Goal: Task Accomplishment & Management: Use online tool/utility

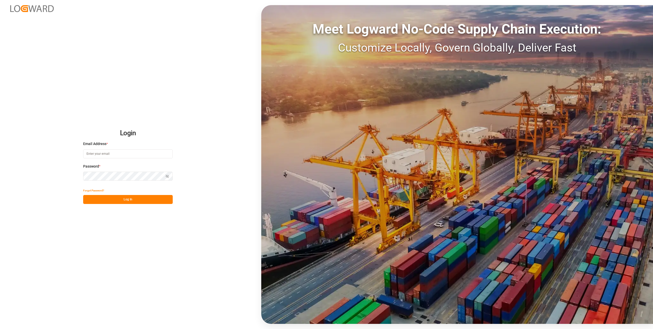
type input "[PERSON_NAME][EMAIL_ADDRESS][DOMAIN_NAME]"
click at [150, 200] on button "Log In" at bounding box center [128, 199] width 90 height 9
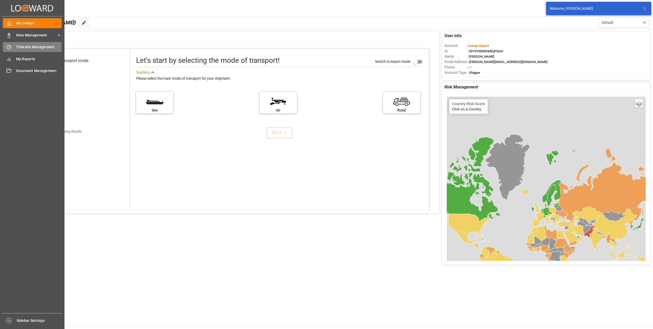
click at [9, 47] on icon at bounding box center [10, 46] width 2 height 2
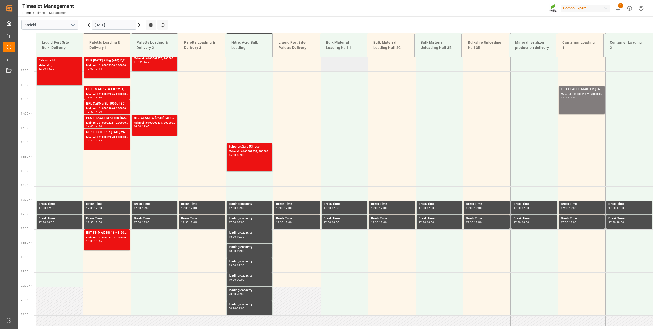
scroll to position [407, 0]
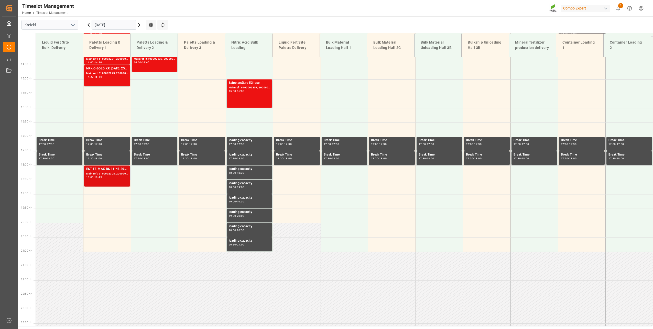
click at [94, 178] on div "18:00 - 18:45" at bounding box center [107, 177] width 42 height 3
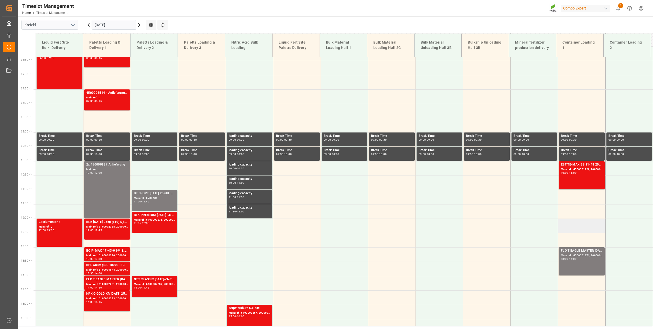
scroll to position [151, 0]
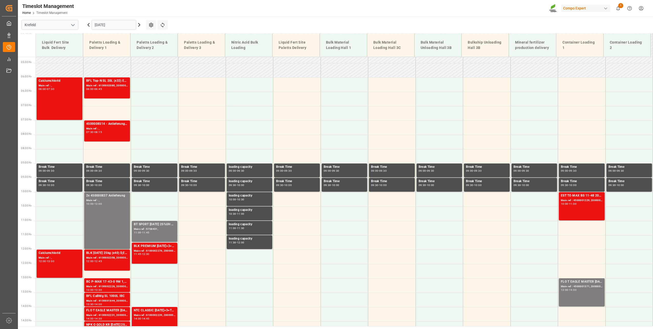
click at [121, 28] on input "[DATE]" at bounding box center [114, 25] width 45 height 10
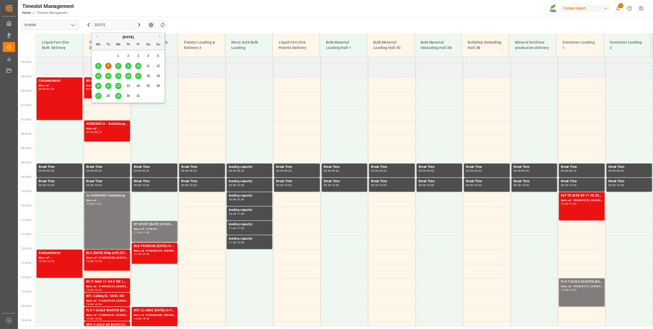
click at [117, 63] on div "8" at bounding box center [118, 66] width 6 height 6
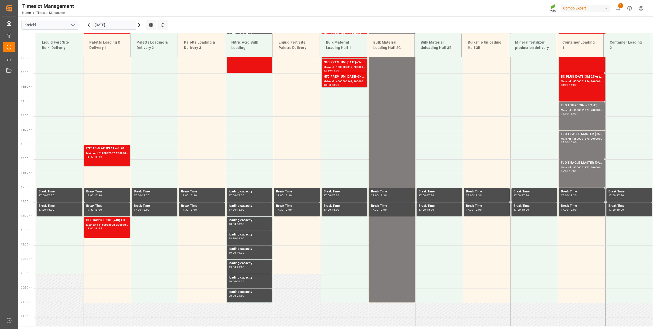
scroll to position [0, 0]
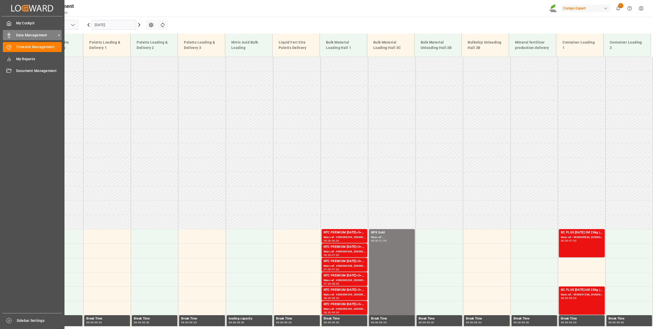
click at [6, 35] on div at bounding box center [7, 34] width 9 height 5
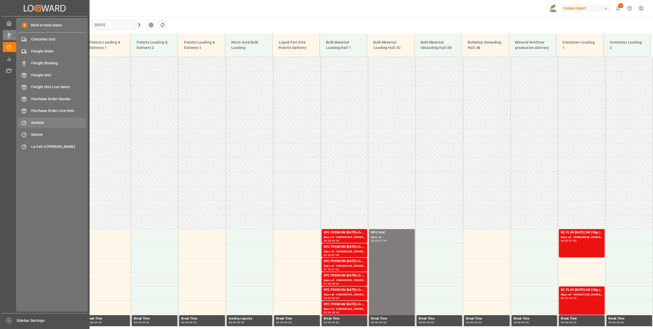
click at [61, 126] on div "Krefeld Krefeld" at bounding box center [52, 122] width 68 height 10
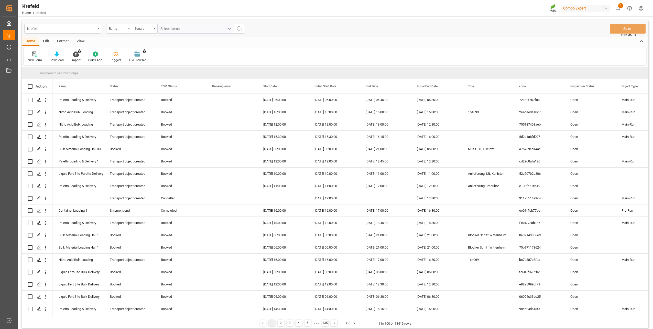
click at [148, 27] on div "Equals" at bounding box center [143, 28] width 17 height 6
click at [156, 74] on div "Contains" at bounding box center [170, 73] width 76 height 11
click at [185, 29] on div "Select Items" at bounding box center [193, 28] width 67 height 5
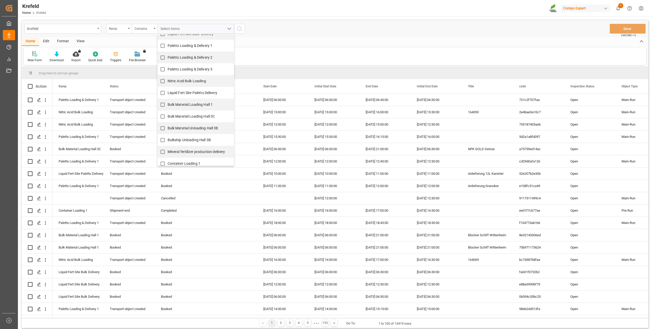
scroll to position [35, 0]
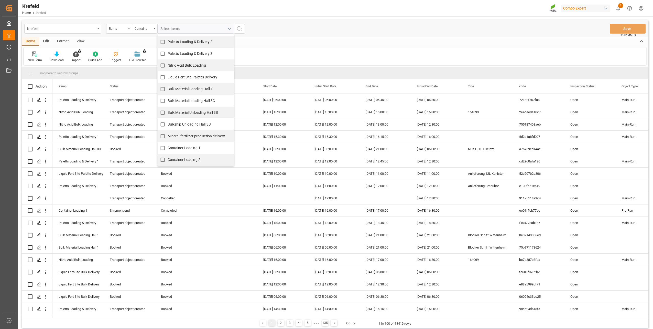
click at [180, 147] on span "Container Loading 1" at bounding box center [184, 148] width 33 height 4
click at [168, 147] on input "Container Loading 1" at bounding box center [163, 148] width 10 height 10
checkbox input "true"
click at [188, 160] on span "Container Loading 2" at bounding box center [184, 159] width 33 height 4
click at [168, 160] on input "Container Loading 2" at bounding box center [163, 160] width 10 height 10
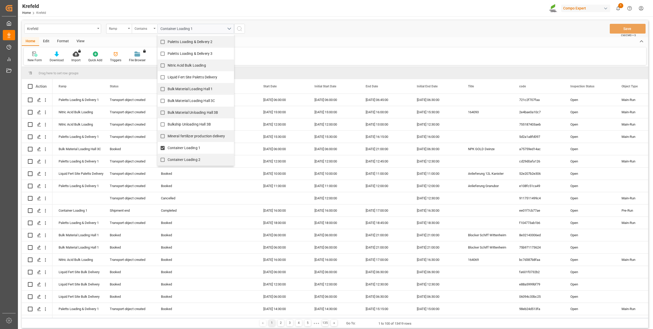
checkbox input "true"
click at [318, 41] on div "Home Edit Format View" at bounding box center [335, 41] width 626 height 9
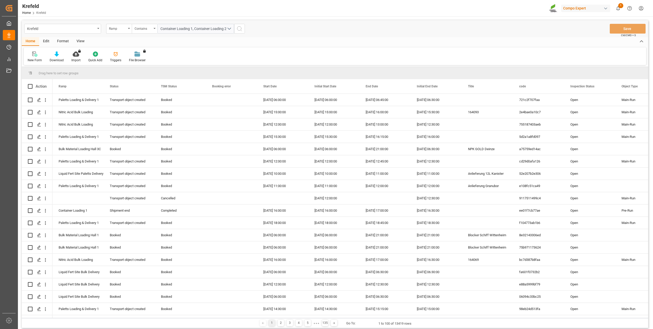
click at [237, 28] on div "Container Loading 1, Container Loading 2" at bounding box center [196, 29] width 84 height 10
click at [240, 28] on icon "search button" at bounding box center [239, 29] width 6 height 6
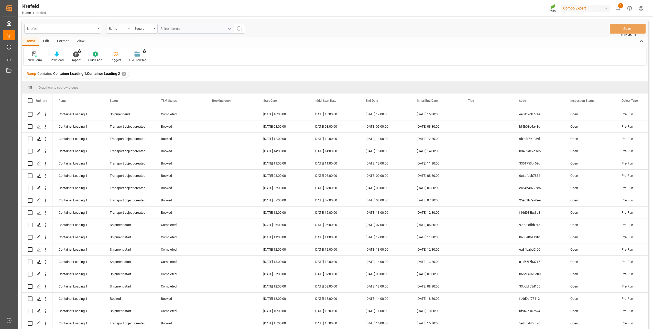
click at [114, 28] on div "Ramp" at bounding box center [117, 28] width 17 height 6
click at [122, 95] on div "Start Date" at bounding box center [144, 95] width 76 height 11
click at [174, 31] on input "text" at bounding box center [195, 29] width 77 height 10
click at [183, 69] on span "8" at bounding box center [184, 70] width 2 height 4
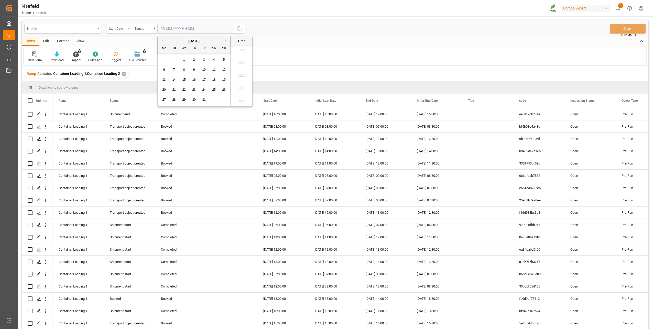
type input "[DATE] 00:00"
click at [272, 31] on div "Krefeld Start Date Equals [DATE] 00:00 Save Ctrl/CMD + S" at bounding box center [335, 28] width 626 height 17
click at [239, 29] on icon "search button" at bounding box center [239, 29] width 6 height 6
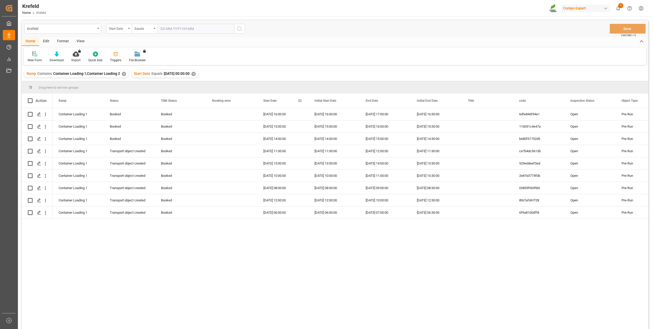
click at [277, 103] on div "Start Date" at bounding box center [280, 100] width 34 height 14
click at [84, 41] on div "View" at bounding box center [81, 41] width 16 height 9
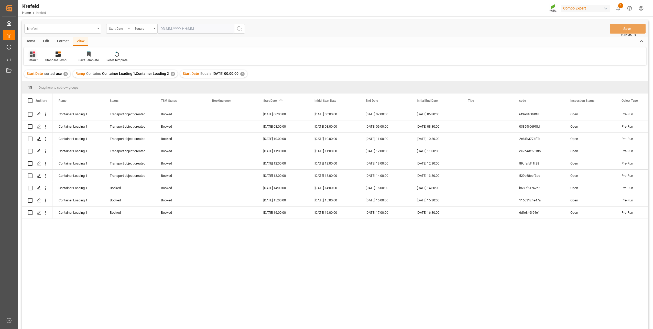
click at [32, 54] on icon at bounding box center [32, 53] width 5 height 5
click at [37, 101] on div "Container_Neu" at bounding box center [52, 103] width 45 height 5
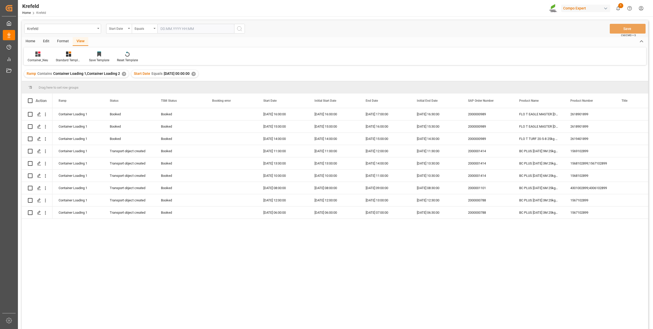
click at [460, 59] on div "Container_Neu Standard Templates Save Template Reset Template" at bounding box center [335, 56] width 622 height 18
click at [492, 116] on div "2000000989" at bounding box center [487, 114] width 51 height 12
click at [486, 115] on div "2000000989" at bounding box center [487, 114] width 51 height 12
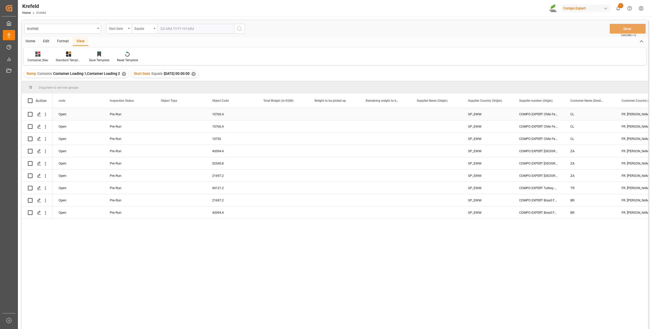
scroll to position [0, 256]
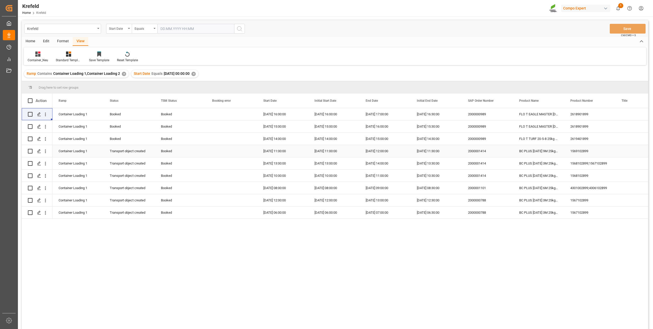
click at [479, 152] on div "2000001414" at bounding box center [487, 151] width 51 height 12
click at [478, 147] on div "2000001414" at bounding box center [487, 151] width 51 height 12
click at [484, 153] on div "2000001414" at bounding box center [487, 151] width 51 height 12
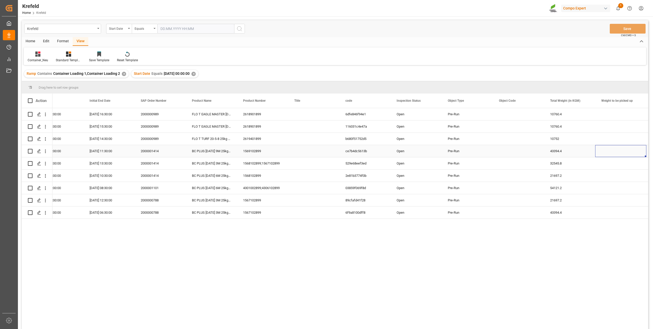
scroll to position [0, 378]
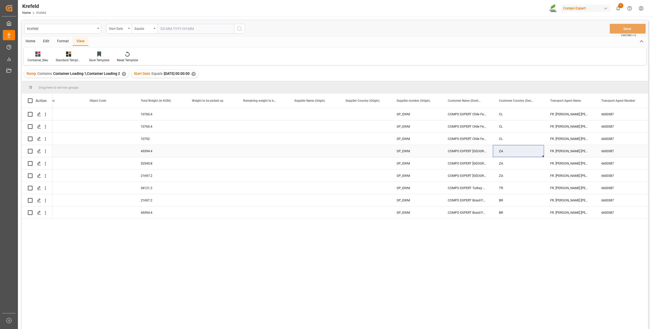
click at [511, 153] on div "ZA" at bounding box center [518, 151] width 51 height 12
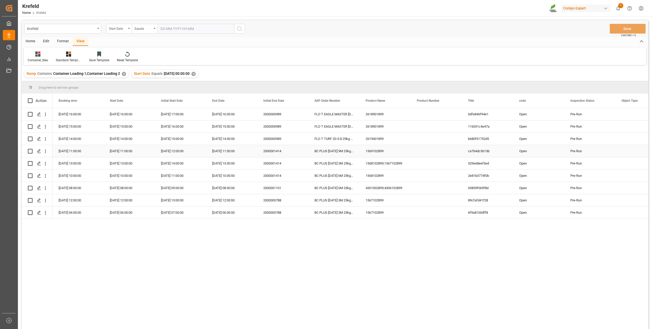
scroll to position [0, 0]
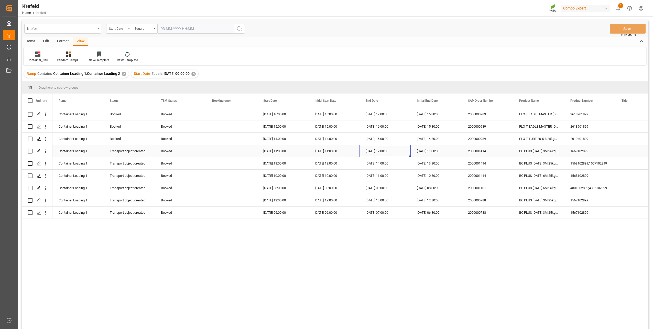
click at [168, 149] on div "Booked" at bounding box center [180, 151] width 39 height 12
click at [196, 155] on icon "open menu" at bounding box center [196, 154] width 6 height 6
click at [173, 223] on div "Cancelled" at bounding box center [180, 222] width 42 height 18
type input "Cancelled"
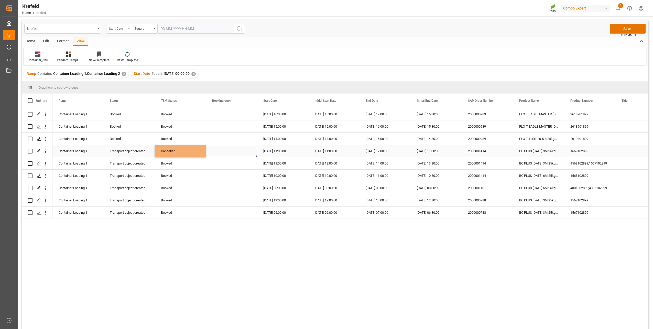
click at [225, 152] on div "Press SPACE to select this row." at bounding box center [231, 151] width 51 height 12
click at [179, 148] on div "Cancelled" at bounding box center [180, 151] width 39 height 12
drag, startPoint x: 205, startPoint y: 156, endPoint x: 200, endPoint y: 174, distance: 18.7
click at [627, 29] on button "Save" at bounding box center [628, 29] width 36 height 10
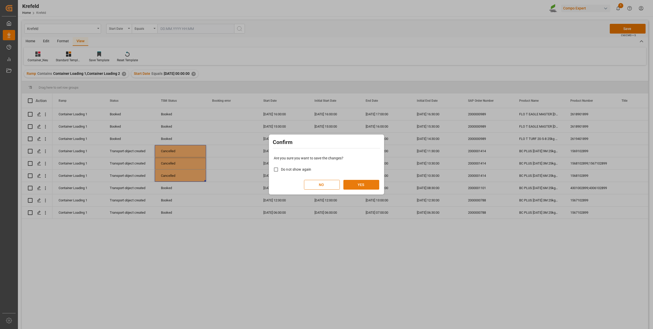
click at [366, 183] on button "YES" at bounding box center [361, 185] width 36 height 10
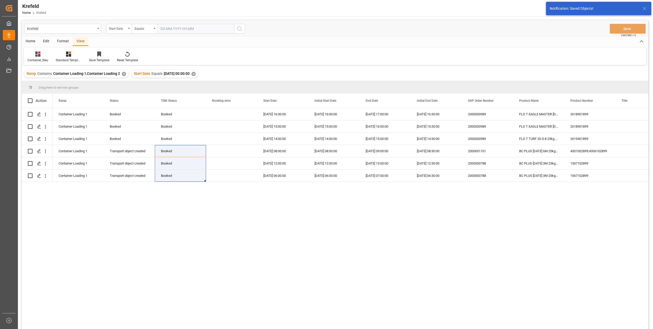
click at [278, 232] on div "Container Loading 1 Booked Booked [DATE] 16:00:00 [DATE] 16:00:00 [DATE] 17:00:…" at bounding box center [350, 220] width 596 height 224
click at [480, 154] on div "2000001101" at bounding box center [487, 151] width 51 height 12
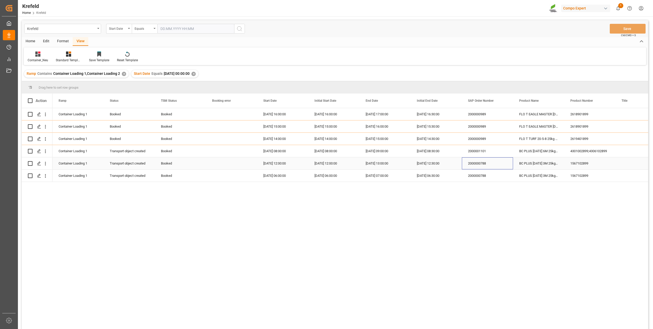
click at [475, 164] on div "2000000788" at bounding box center [487, 163] width 51 height 12
click at [484, 162] on div "2000000788" at bounding box center [487, 163] width 51 height 12
click at [401, 270] on div "Container Loading 1 Booked Booked [DATE] 16:00:00 [DATE] 16:00:00 [DATE] 17:00:…" at bounding box center [350, 220] width 596 height 224
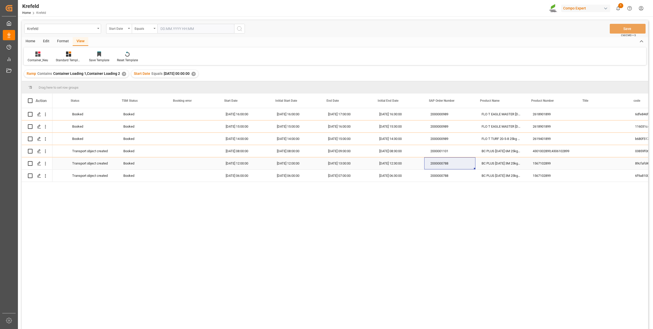
scroll to position [0, 51]
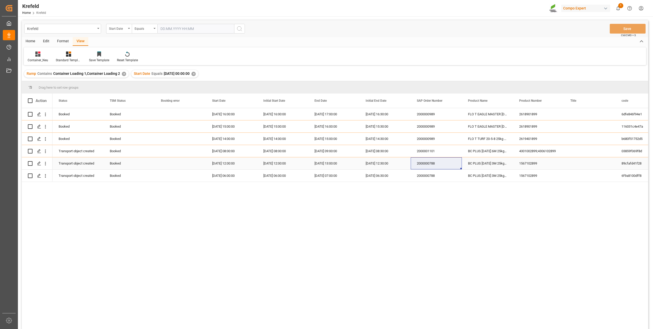
click at [497, 165] on div "BC PLUS [DATE] 3M 25kg (x42) WW" at bounding box center [487, 163] width 51 height 12
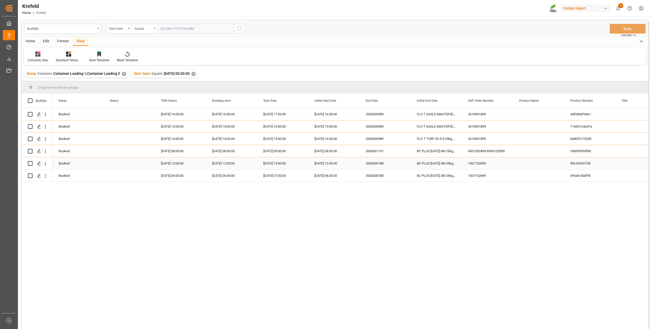
scroll to position [0, 0]
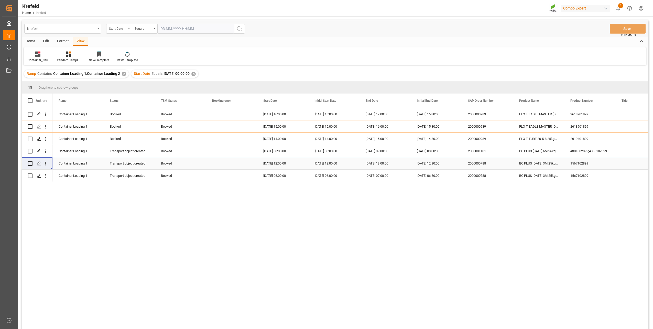
click at [582, 164] on div "1567102899" at bounding box center [589, 163] width 51 height 12
click at [474, 114] on div "2000000989" at bounding box center [487, 114] width 51 height 12
click at [480, 114] on div "2000000989" at bounding box center [487, 114] width 51 height 12
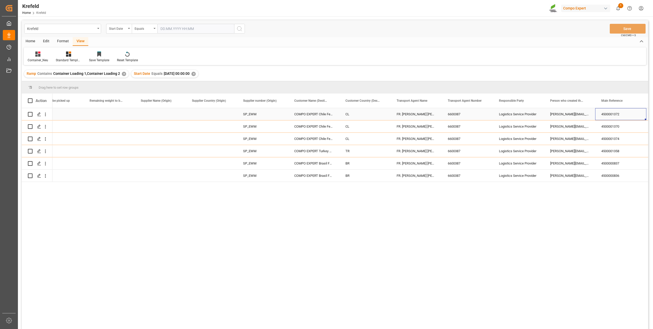
scroll to position [0, 941]
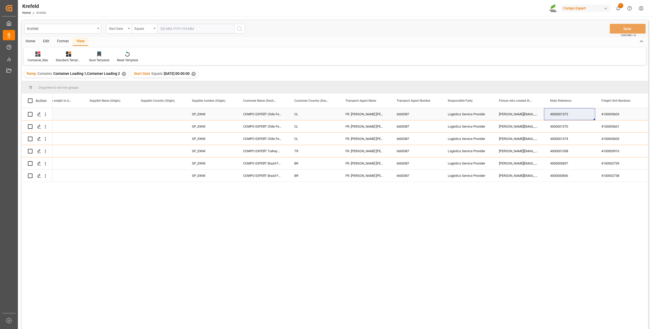
click at [259, 113] on div "COMPO EXPERT Chile Ferti. Ltda" at bounding box center [262, 114] width 51 height 12
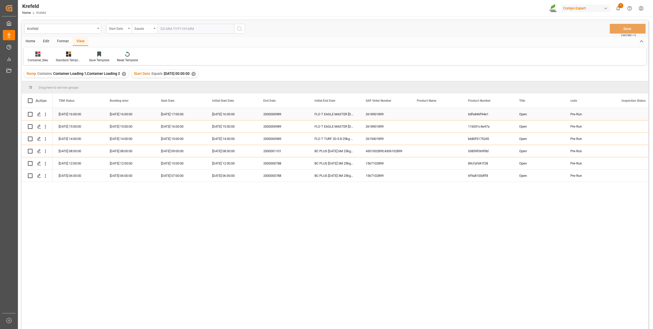
scroll to position [0, 0]
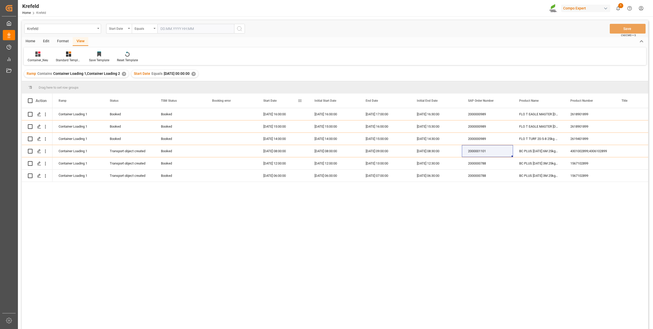
click at [266, 103] on div "Start Date" at bounding box center [280, 100] width 34 height 14
click at [245, 74] on div "✕" at bounding box center [242, 74] width 4 height 4
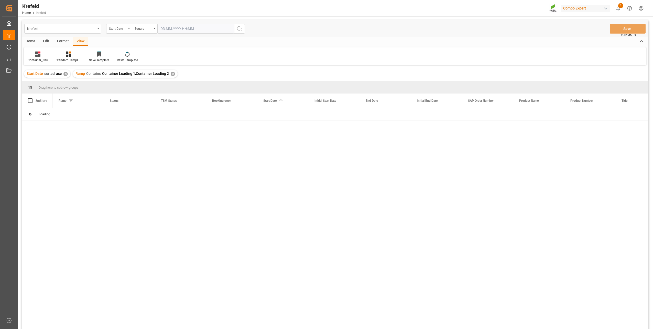
click at [172, 28] on input "text" at bounding box center [195, 29] width 77 height 10
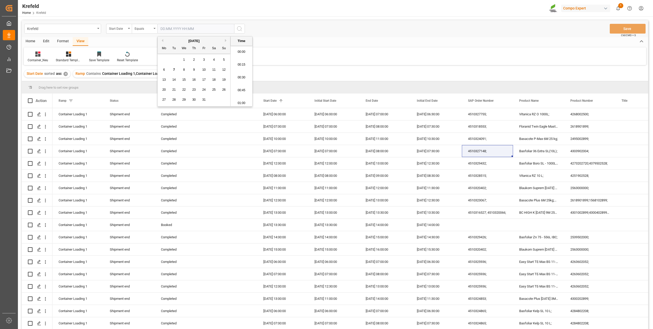
scroll to position [437, 0]
click at [192, 70] on div "9" at bounding box center [194, 70] width 6 height 6
type input "[DATE] 00:00"
click at [244, 30] on button "search button" at bounding box center [239, 29] width 11 height 10
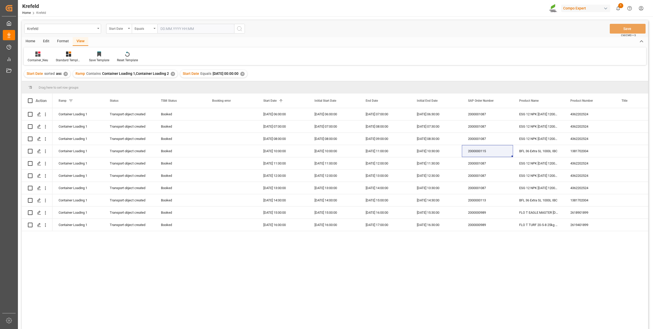
click at [245, 73] on div "✕" at bounding box center [242, 74] width 4 height 4
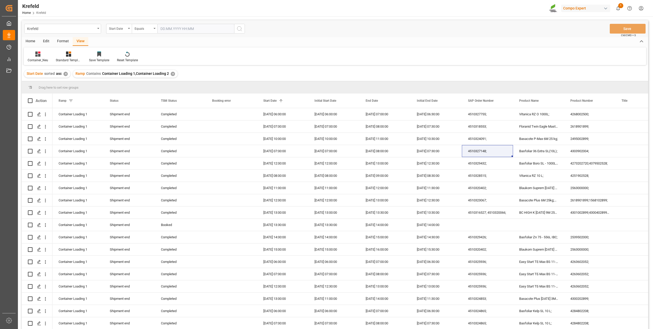
click at [186, 28] on input "text" at bounding box center [195, 29] width 77 height 10
click at [203, 69] on span "10" at bounding box center [203, 70] width 3 height 4
type input "[DATE] 00:00"
click at [238, 27] on icon "search button" at bounding box center [239, 29] width 6 height 6
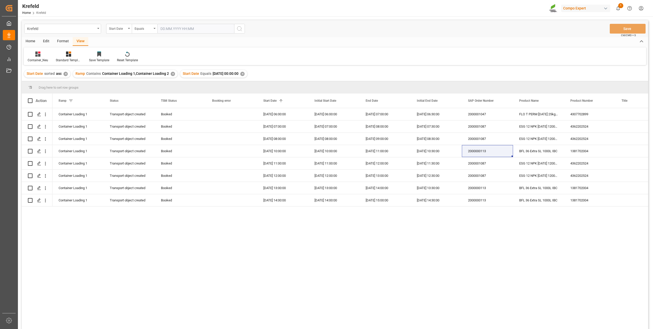
click at [245, 75] on div "✕" at bounding box center [242, 74] width 4 height 4
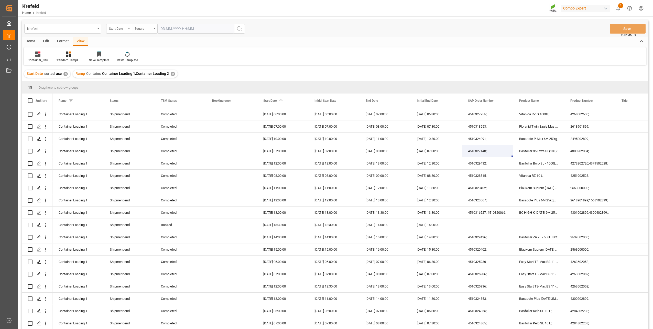
click at [140, 29] on div "Equals" at bounding box center [143, 28] width 17 height 6
type input "sa"
click at [323, 29] on div "Krefeld Start Date Equals sa No Item Save Ctrl/CMD + S" at bounding box center [335, 28] width 626 height 17
click at [123, 29] on div "Start Date" at bounding box center [117, 28] width 17 height 6
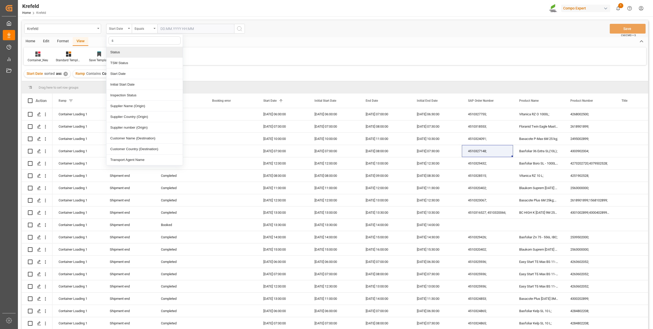
type input "sa"
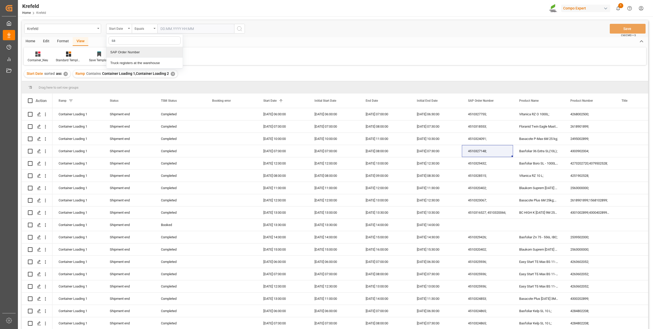
click at [132, 50] on div "SAP Order Number" at bounding box center [144, 52] width 76 height 11
click at [147, 25] on div "Equals" at bounding box center [145, 29] width 26 height 10
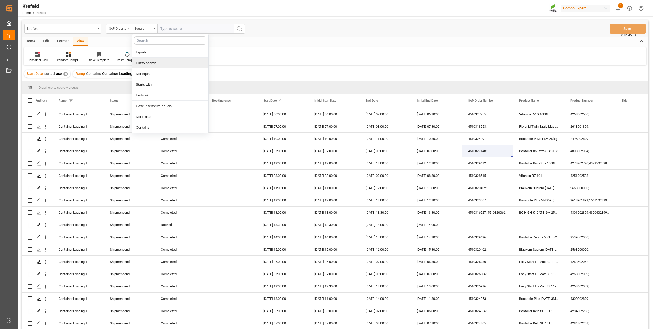
click at [153, 60] on div "Fuzzy search" at bounding box center [170, 63] width 76 height 11
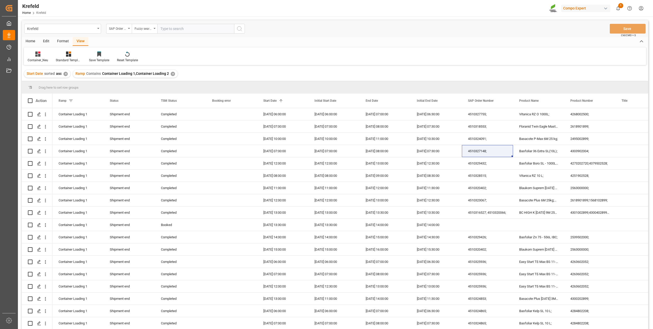
click at [179, 30] on input "text" at bounding box center [195, 29] width 77 height 10
type input "2000000989"
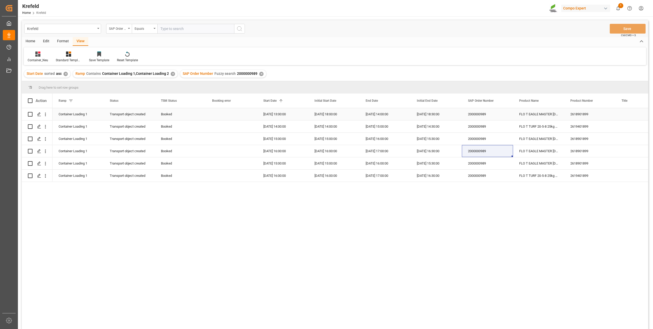
click at [480, 112] on div "2000000989" at bounding box center [487, 114] width 51 height 12
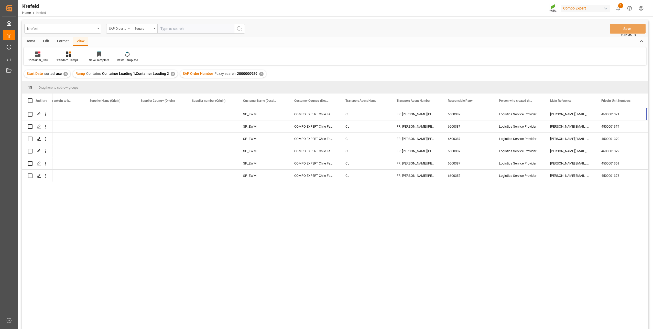
scroll to position [0, 941]
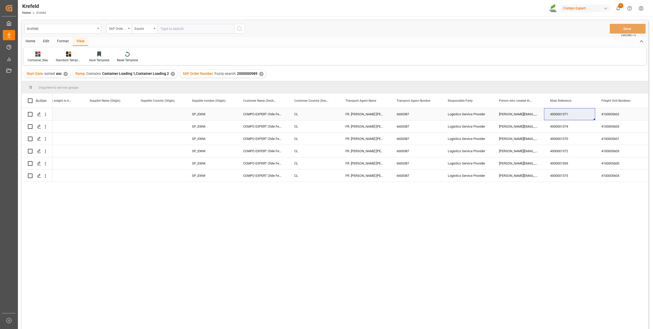
click at [568, 116] on div "4500001371" at bounding box center [569, 114] width 51 height 12
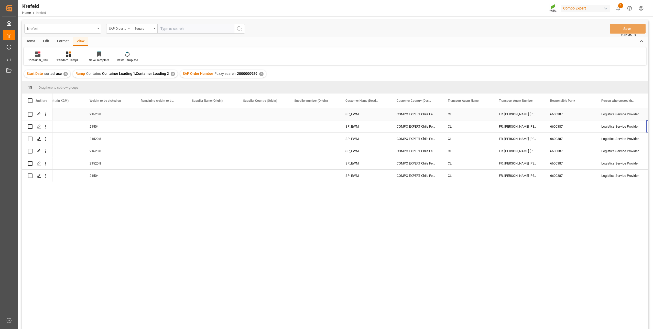
scroll to position [0, 839]
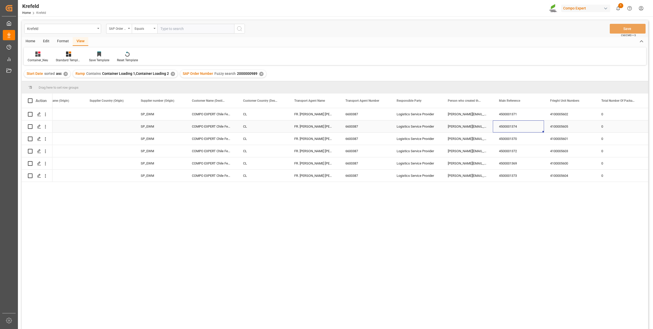
click at [514, 125] on div "4500001374" at bounding box center [518, 126] width 51 height 12
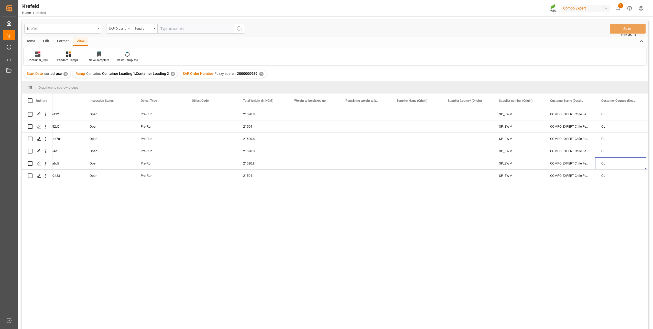
scroll to position [0, 634]
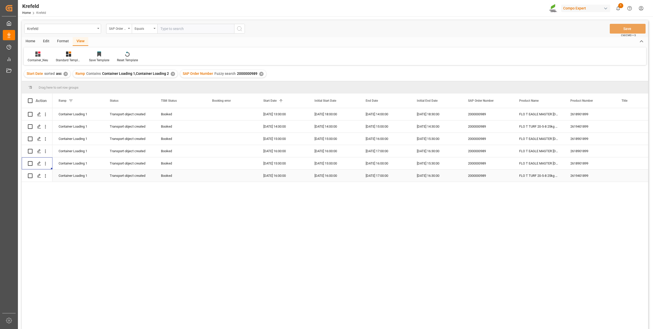
click at [475, 180] on div "2000000989" at bounding box center [487, 175] width 51 height 12
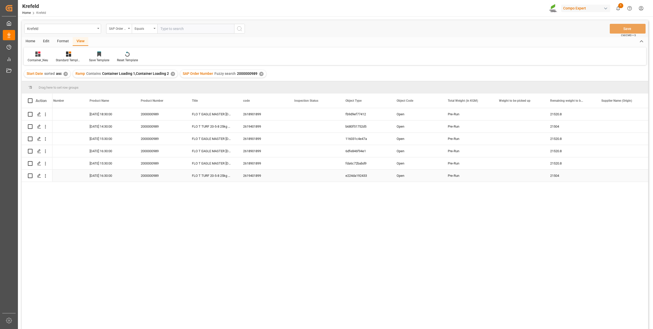
scroll to position [0, 532]
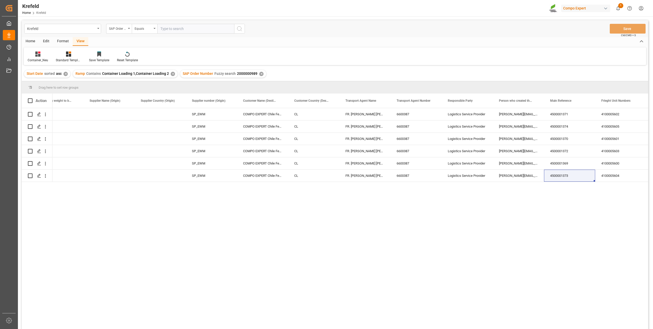
click at [254, 245] on div "SP_EWM COMPO EXPERT Chile Ferti. Ltda CL FR. [PERSON_NAME] [PERSON_NAME] (GMBH …" at bounding box center [350, 220] width 596 height 224
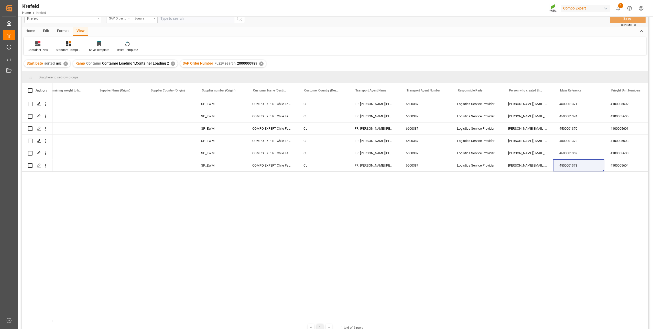
scroll to position [0, 931]
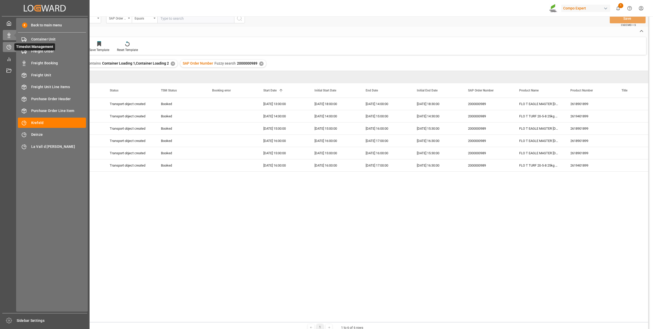
click at [11, 46] on icon at bounding box center [8, 47] width 5 height 5
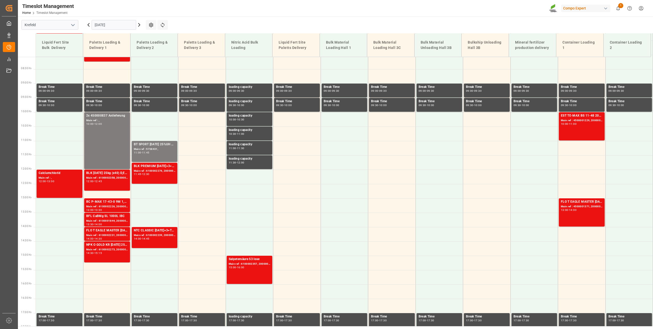
click at [106, 21] on input "[DATE]" at bounding box center [114, 25] width 45 height 10
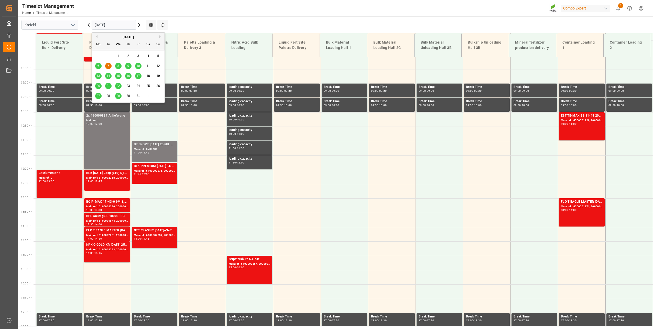
click at [119, 66] on div "8" at bounding box center [118, 66] width 6 height 6
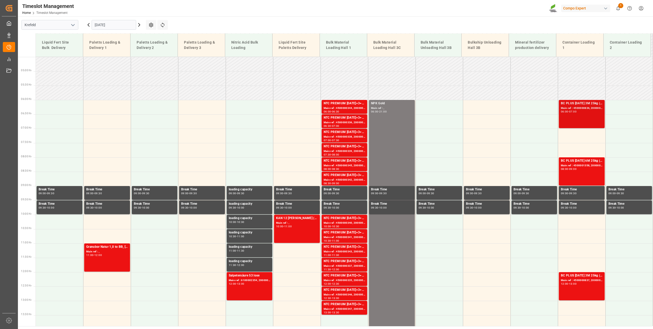
click at [583, 106] on div "Main ref : 4500000836, 2000000788" at bounding box center [582, 108] width 42 height 4
click at [589, 171] on div "BC PLUS [DATE] 6M 25kg (x42) INT;FLO T CLUB [DATE] 25kg (x42) INT Main ref : 45…" at bounding box center [582, 171] width 42 height 26
click at [576, 280] on div "Main ref : 4500000837, 2000000788" at bounding box center [582, 280] width 42 height 4
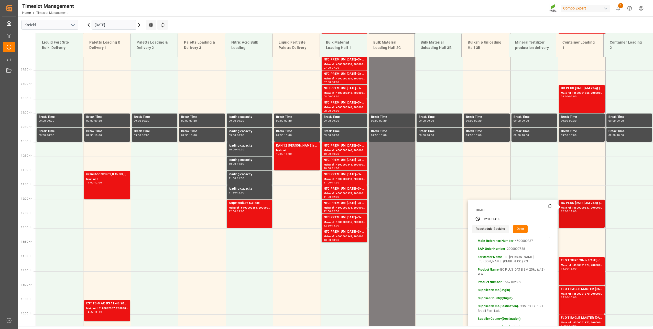
scroll to position [129, 0]
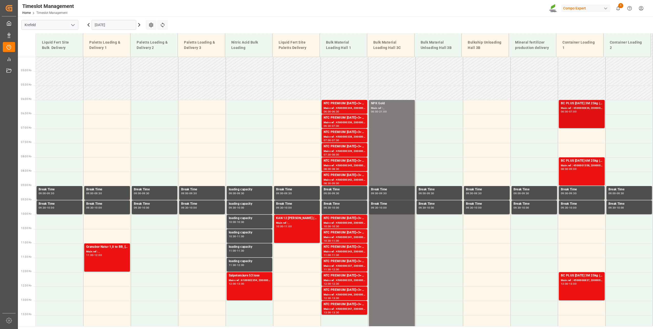
click at [575, 109] on div "Main ref : 4500000836, 2000000788" at bounding box center [582, 108] width 42 height 4
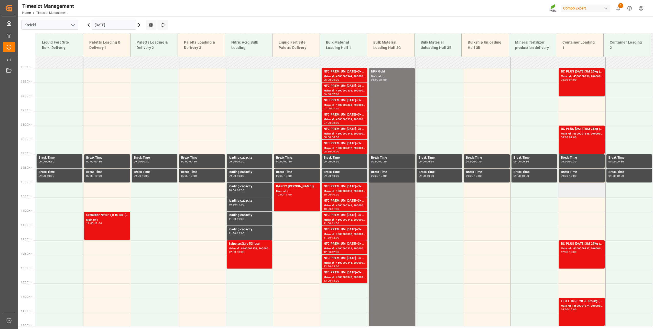
scroll to position [231, 0]
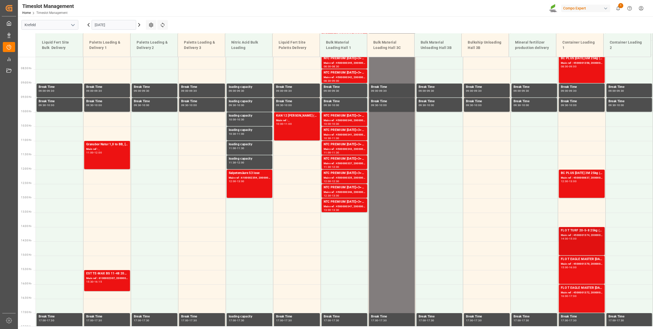
click at [586, 237] on div "14:00 - 15:00" at bounding box center [582, 238] width 42 height 3
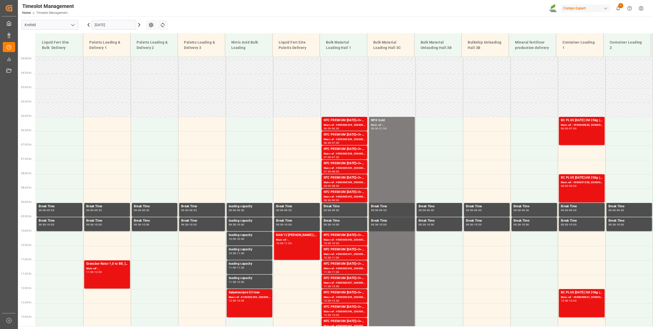
scroll to position [103, 0]
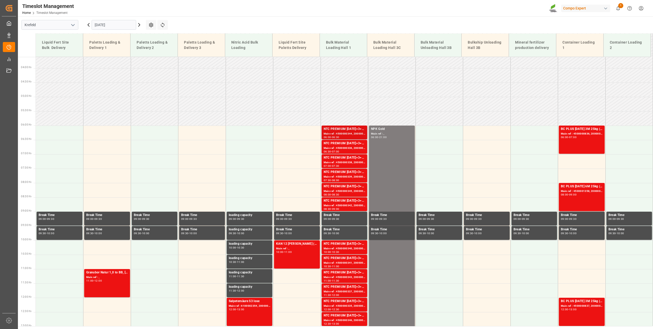
click at [338, 129] on div "NTC PREMIUM [DATE]+3+TE BULK" at bounding box center [345, 128] width 42 height 5
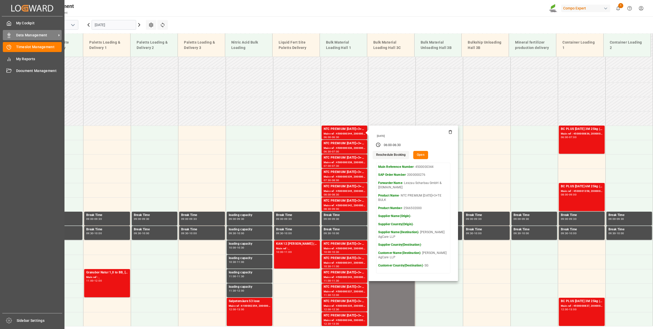
click at [9, 32] on div "Data Management Data Management" at bounding box center [32, 35] width 59 height 10
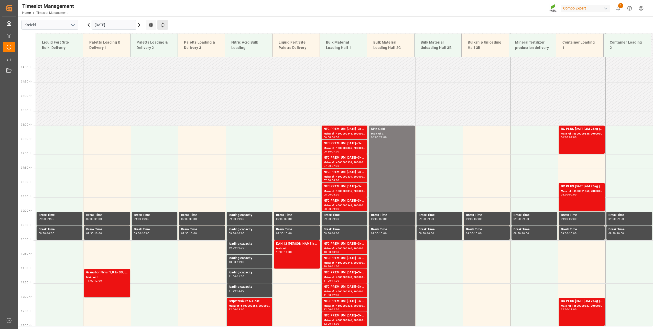
click at [162, 21] on button "Refresh Time Slots" at bounding box center [162, 25] width 10 height 10
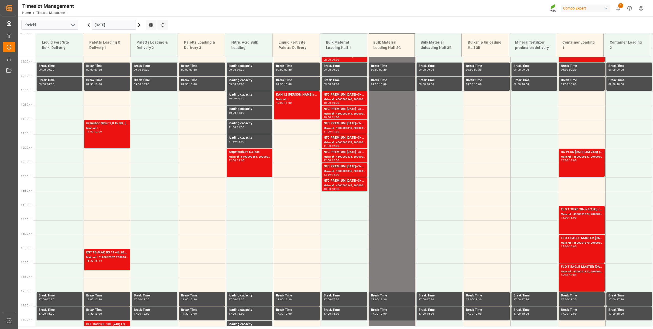
scroll to position [260, 0]
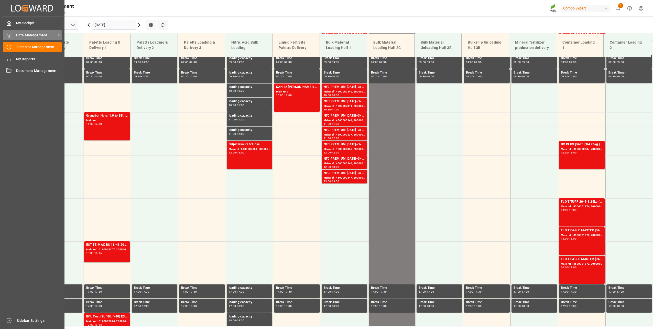
click at [9, 34] on line at bounding box center [9, 33] width 0 height 1
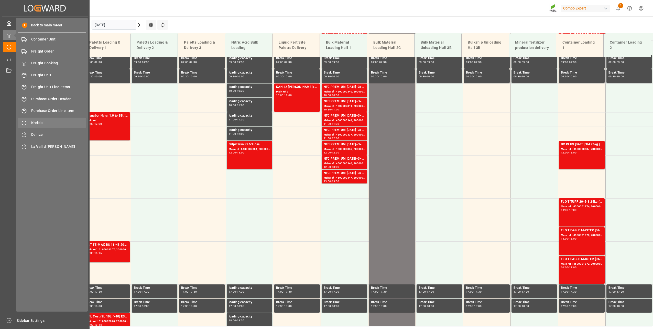
click at [42, 122] on span "Krefeld" at bounding box center [58, 122] width 55 height 5
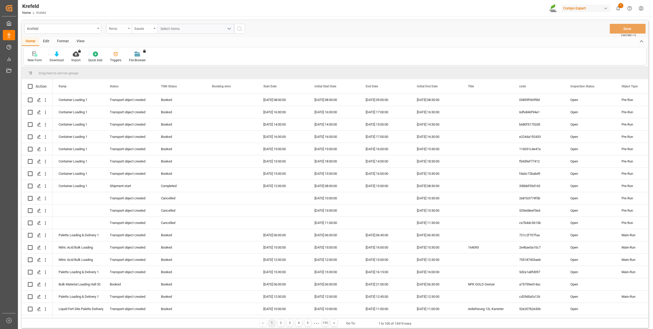
click at [114, 27] on div "Ramp" at bounding box center [117, 28] width 17 height 6
type input "sap"
click at [139, 49] on div "SAP Order Number" at bounding box center [144, 52] width 76 height 11
click at [143, 28] on div "Equals" at bounding box center [143, 28] width 17 height 6
click at [154, 58] on div "Fuzzy search" at bounding box center [170, 63] width 76 height 11
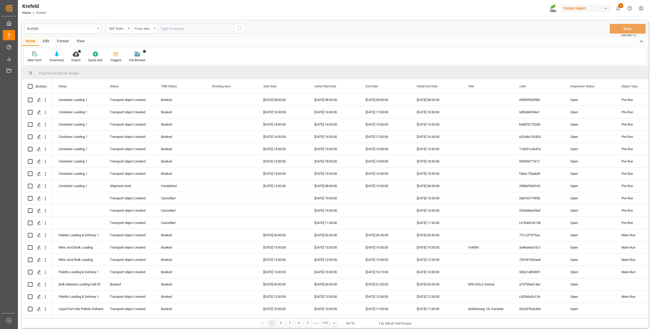
paste input "2000000276"
type input "2000000276"
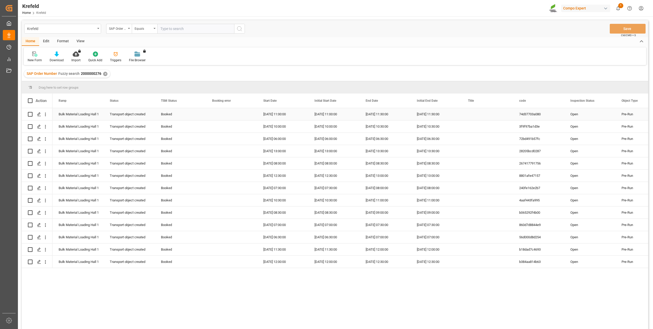
click at [172, 114] on div "Booked" at bounding box center [180, 114] width 39 height 12
click at [198, 118] on icon "open menu" at bounding box center [196, 117] width 6 height 6
click at [180, 185] on div "Cancelled" at bounding box center [180, 185] width 42 height 18
type input "Cancelled"
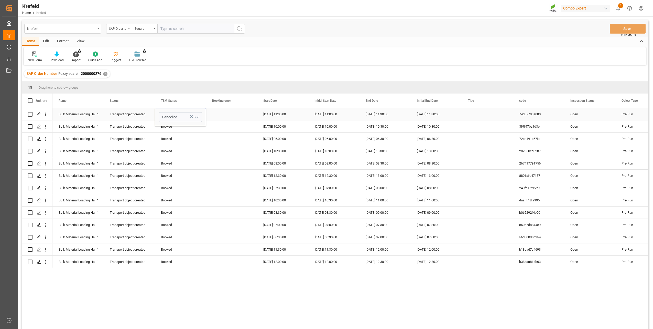
drag, startPoint x: 222, startPoint y: 115, endPoint x: 205, endPoint y: 117, distance: 17.0
click at [222, 115] on div "Press SPACE to select this row." at bounding box center [231, 114] width 51 height 12
click at [181, 112] on div "Cancelled" at bounding box center [180, 114] width 39 height 12
click at [206, 119] on div "Press SPACE to select this row." at bounding box center [231, 114] width 51 height 12
click at [192, 114] on div "Cancelled" at bounding box center [180, 114] width 39 height 12
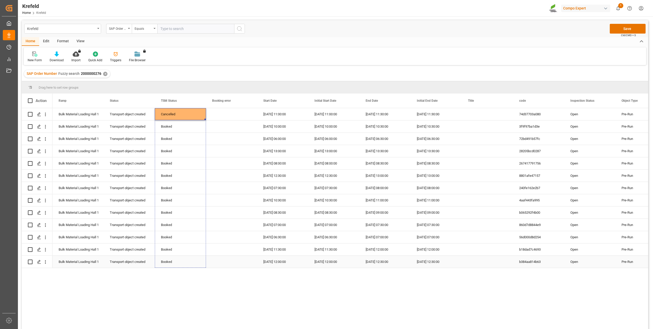
drag, startPoint x: 204, startPoint y: 119, endPoint x: 178, endPoint y: 258, distance: 141.9
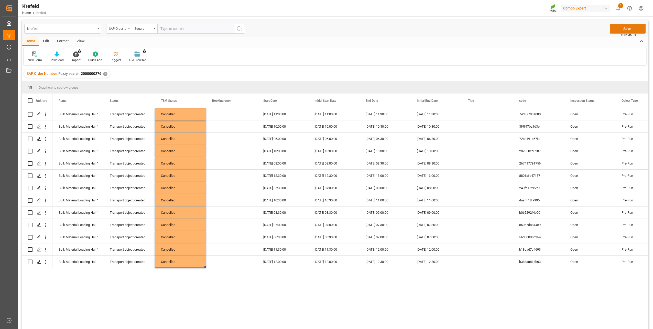
click at [638, 28] on button "Save" at bounding box center [628, 29] width 36 height 10
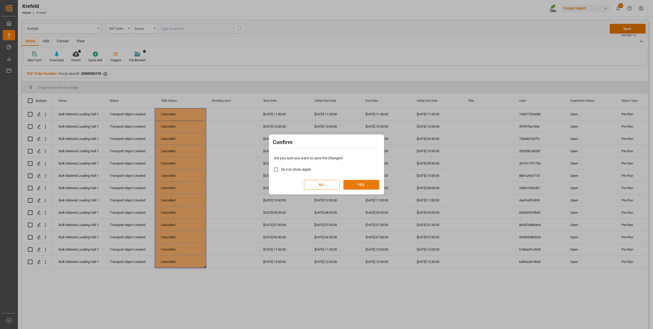
click at [366, 185] on button "YES" at bounding box center [361, 185] width 36 height 10
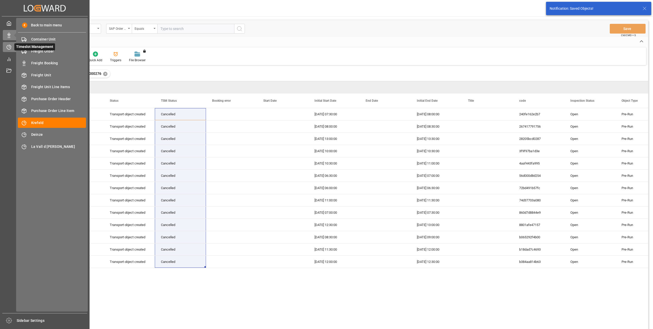
click at [9, 47] on icon at bounding box center [10, 46] width 2 height 2
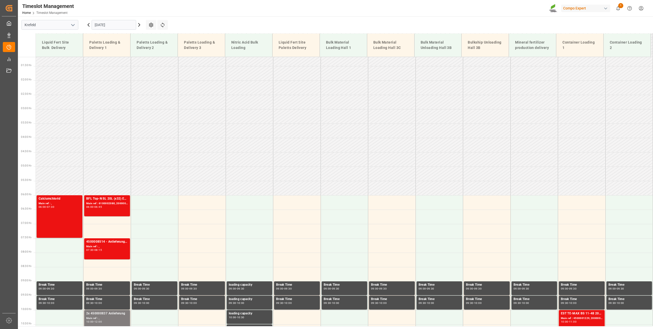
click at [110, 23] on input "[DATE]" at bounding box center [114, 25] width 45 height 10
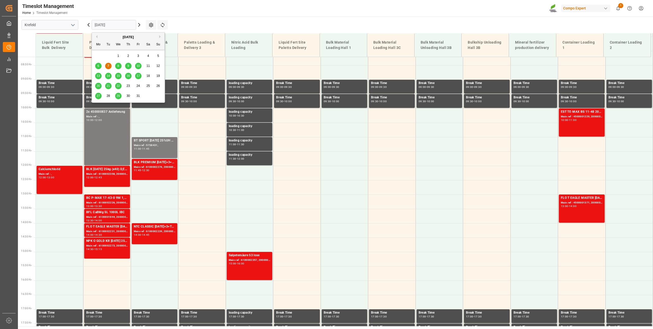
scroll to position [260, 0]
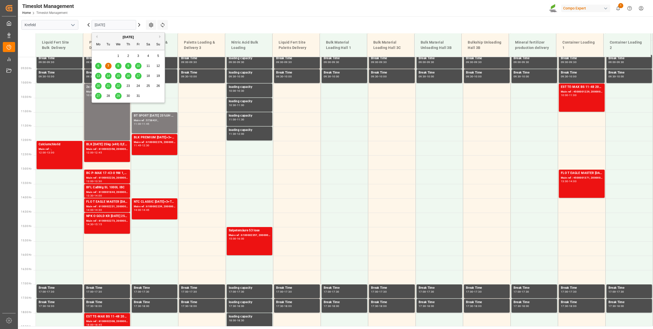
click at [129, 65] on div "9" at bounding box center [128, 66] width 6 height 6
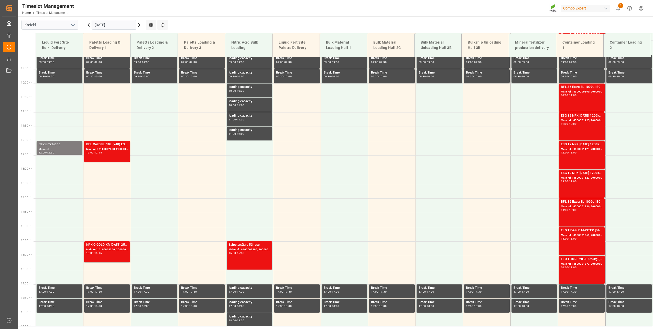
click at [99, 27] on input "[DATE]" at bounding box center [114, 25] width 45 height 10
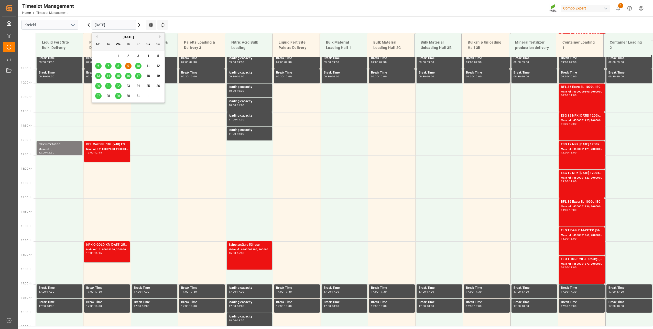
click at [138, 66] on span "10" at bounding box center [137, 66] width 3 height 4
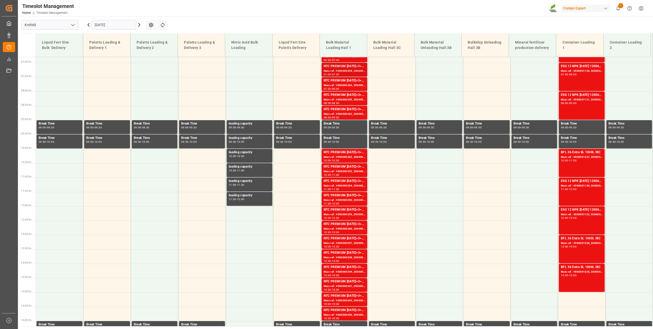
scroll to position [106, 0]
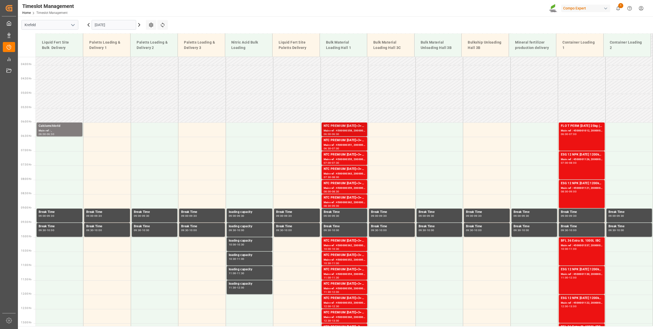
click at [340, 136] on div "NTC PREMIUM [DATE]+3+TE BULK Main ref : 4500000358, 2000000277 06:00 - 06:30" at bounding box center [345, 129] width 46 height 14
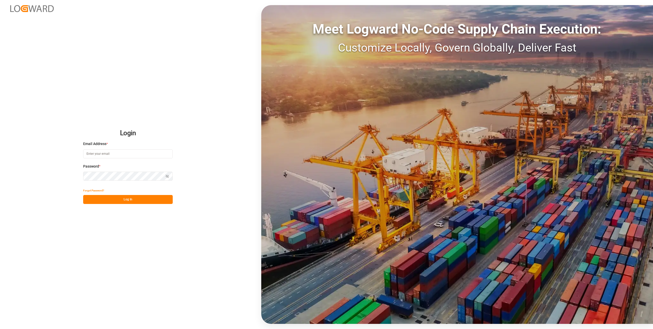
type input "[PERSON_NAME][EMAIL_ADDRESS][DOMAIN_NAME]"
click at [123, 200] on button "Log In" at bounding box center [128, 199] width 90 height 9
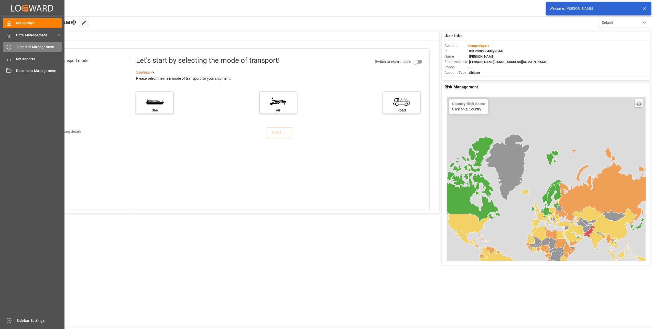
click at [11, 48] on icon at bounding box center [8, 47] width 5 height 5
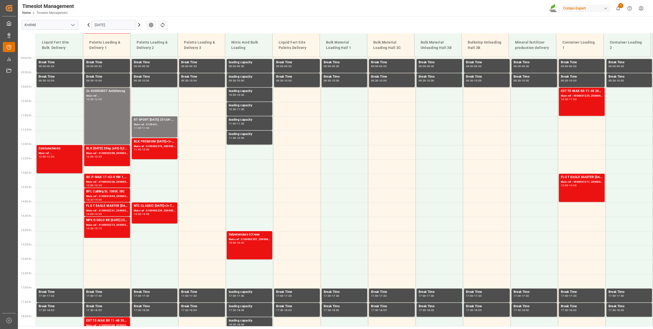
scroll to position [260, 0]
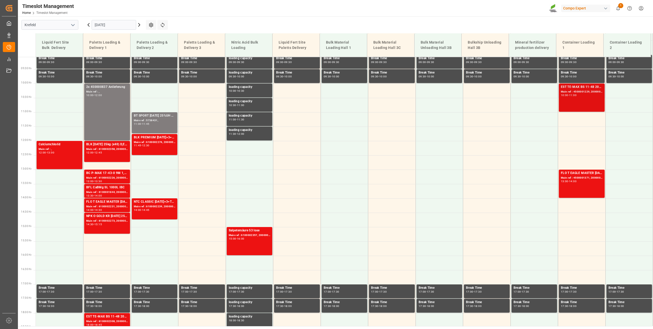
click at [568, 97] on div "EST TE-MAX BS 11-48 20kg (x56) INT MTO Main ref : 4500001229, 2000001221 10:00 …" at bounding box center [582, 97] width 42 height 26
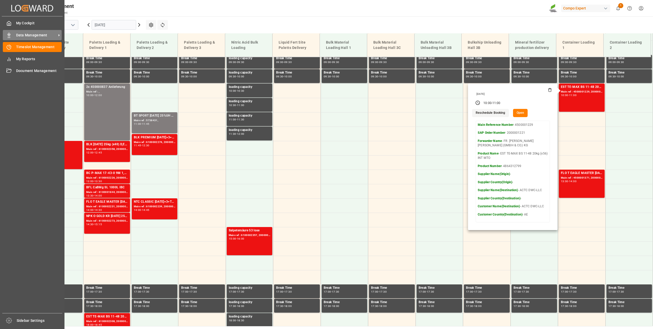
click at [15, 36] on div "Data Management Data Management" at bounding box center [32, 35] width 59 height 10
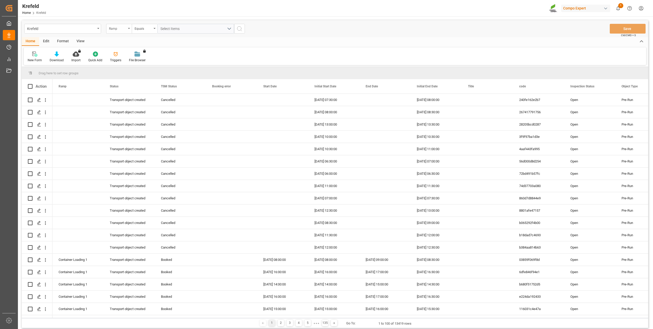
click at [116, 31] on div "Ramp" at bounding box center [119, 29] width 26 height 10
click at [128, 52] on div "SAP Order Number" at bounding box center [144, 52] width 76 height 11
click at [146, 31] on div "Equals" at bounding box center [145, 29] width 26 height 10
click at [152, 61] on div "Fuzzy search" at bounding box center [170, 63] width 76 height 11
click at [173, 34] on div "Krefeld SAP Order Number Fuzzy search Save Ctrl/CMD + S" at bounding box center [335, 28] width 626 height 17
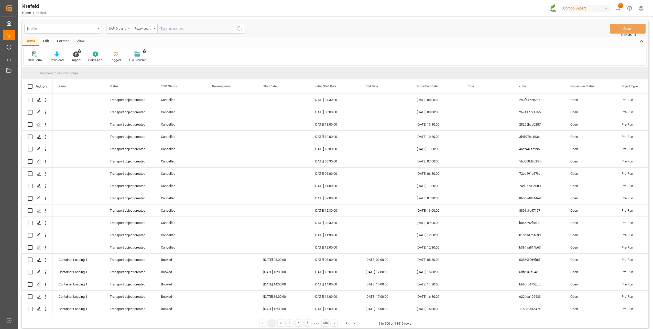
click at [175, 29] on input "text" at bounding box center [195, 29] width 77 height 10
type input "2000001221"
